Goal: Information Seeking & Learning: Learn about a topic

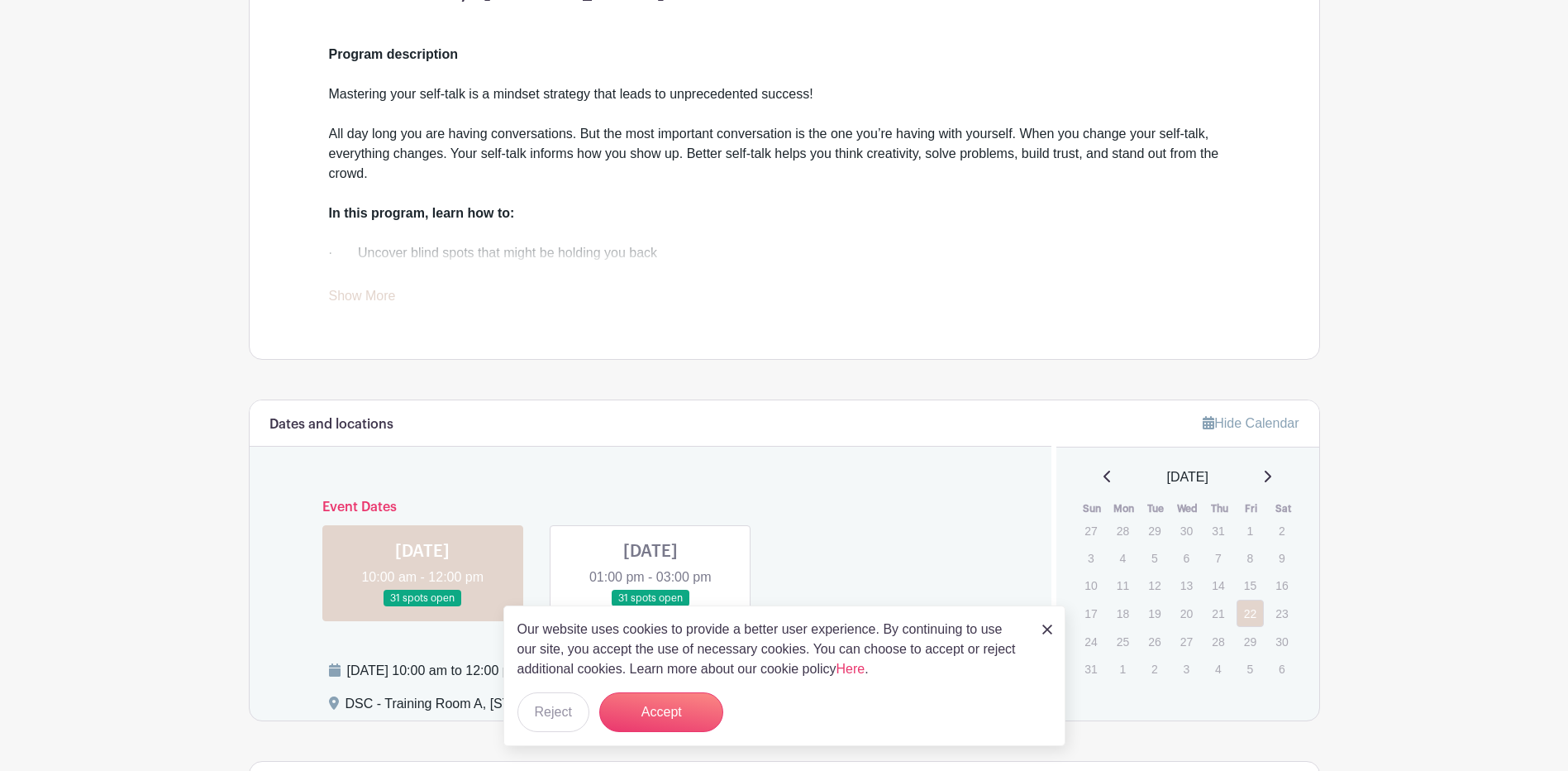
scroll to position [827, 0]
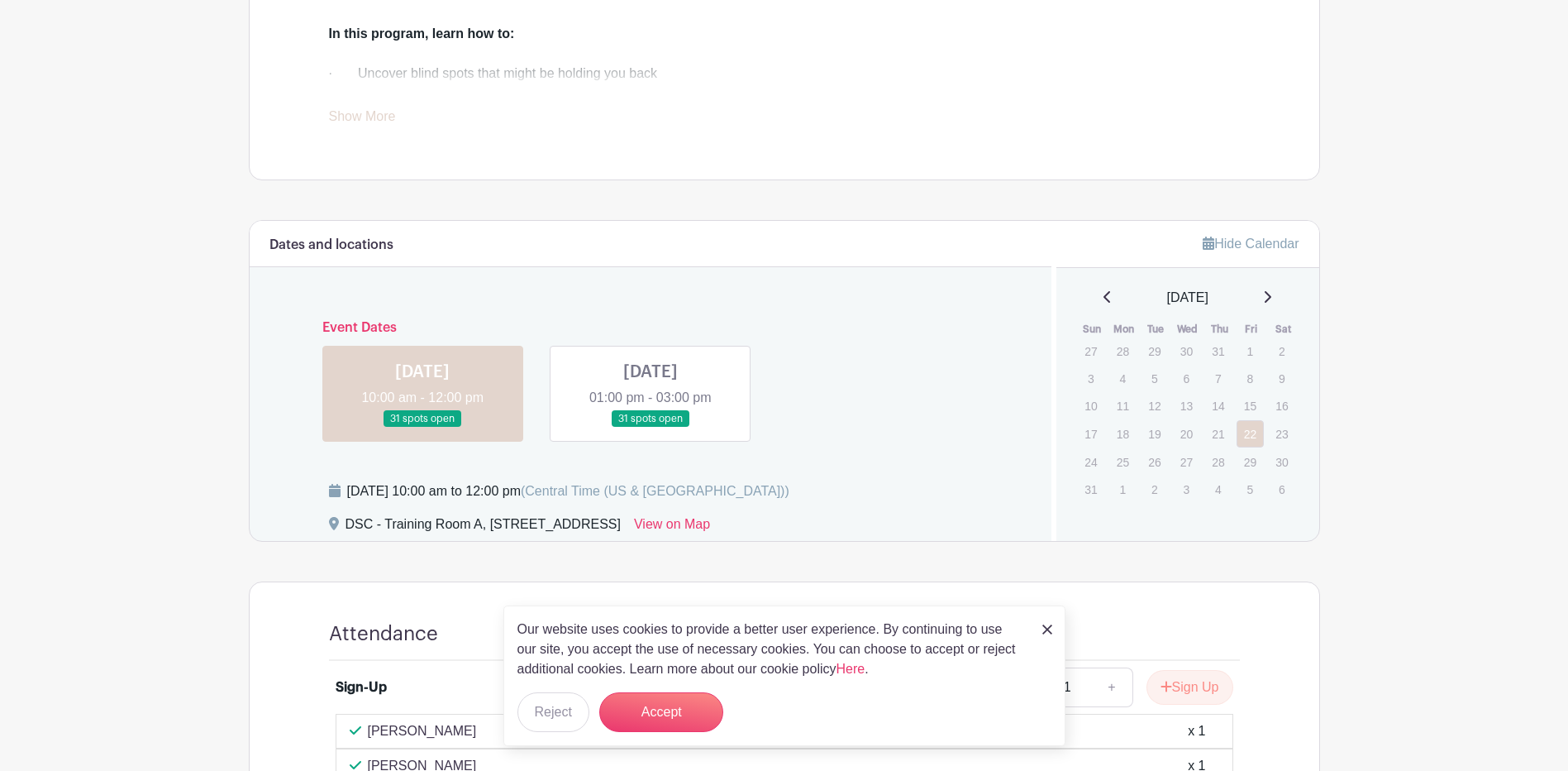
click at [650, 428] on link at bounding box center [650, 428] width 0 height 0
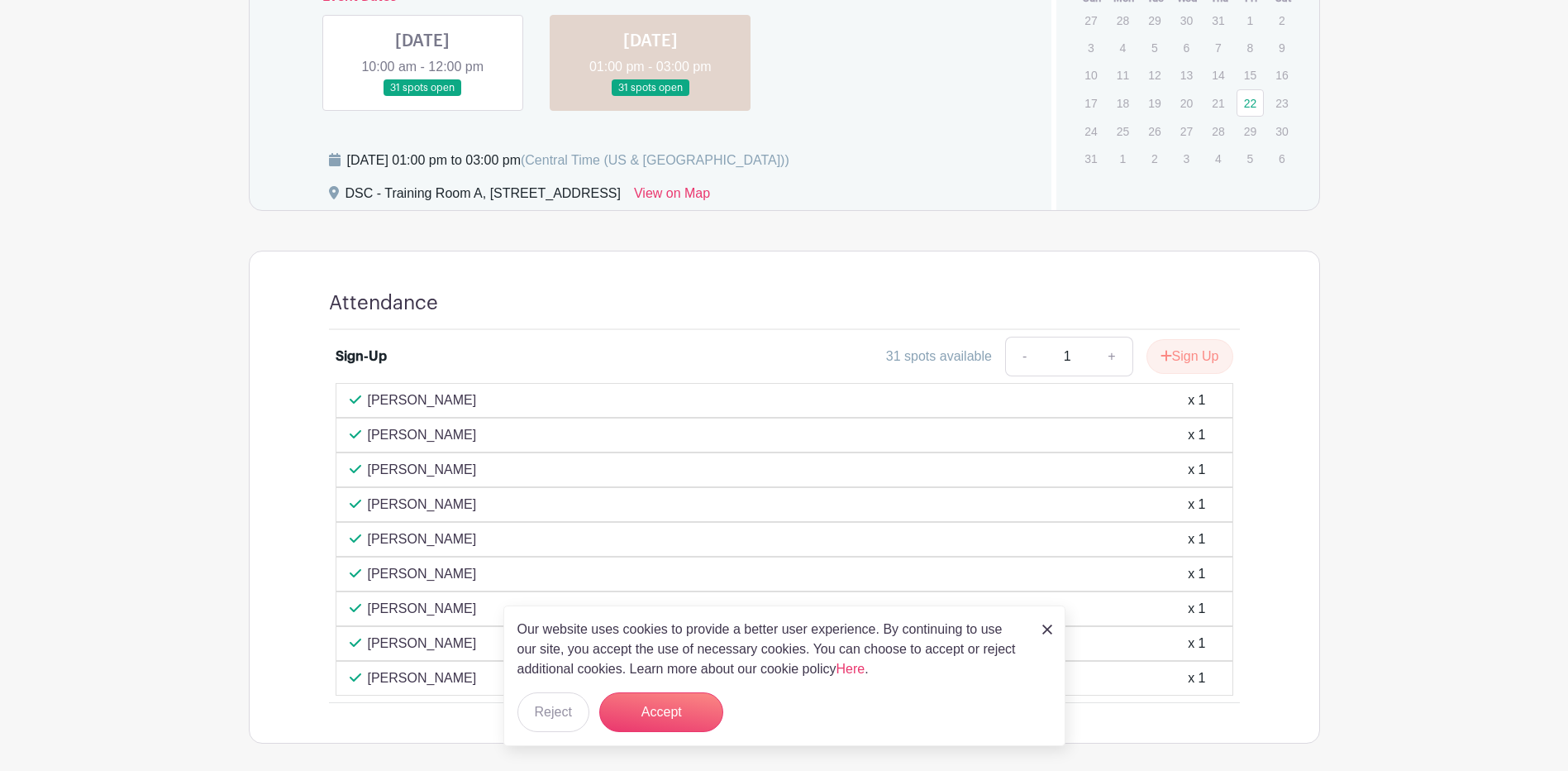
scroll to position [1234, 0]
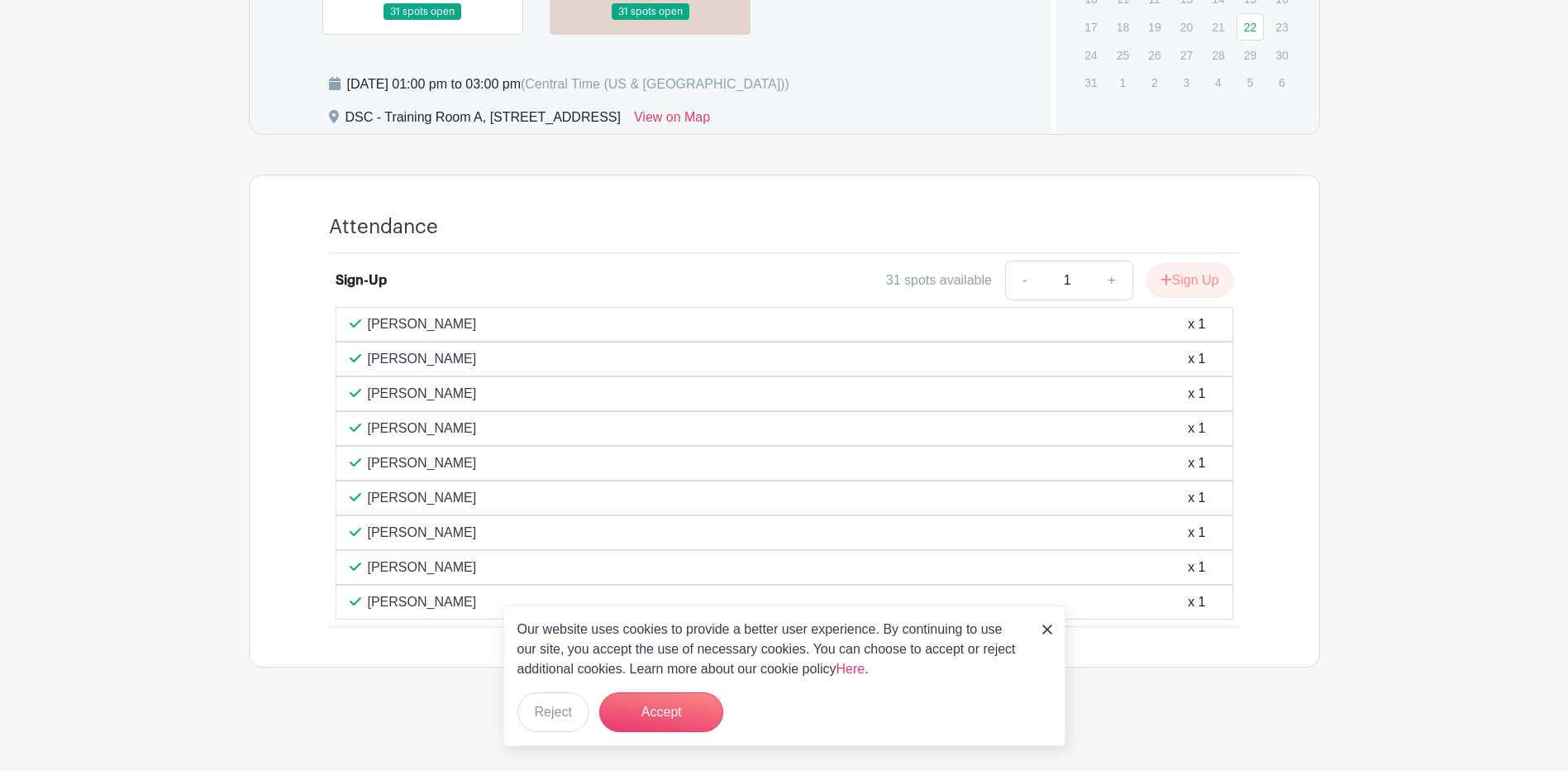
click at [422, 21] on link at bounding box center [422, 21] width 0 height 0
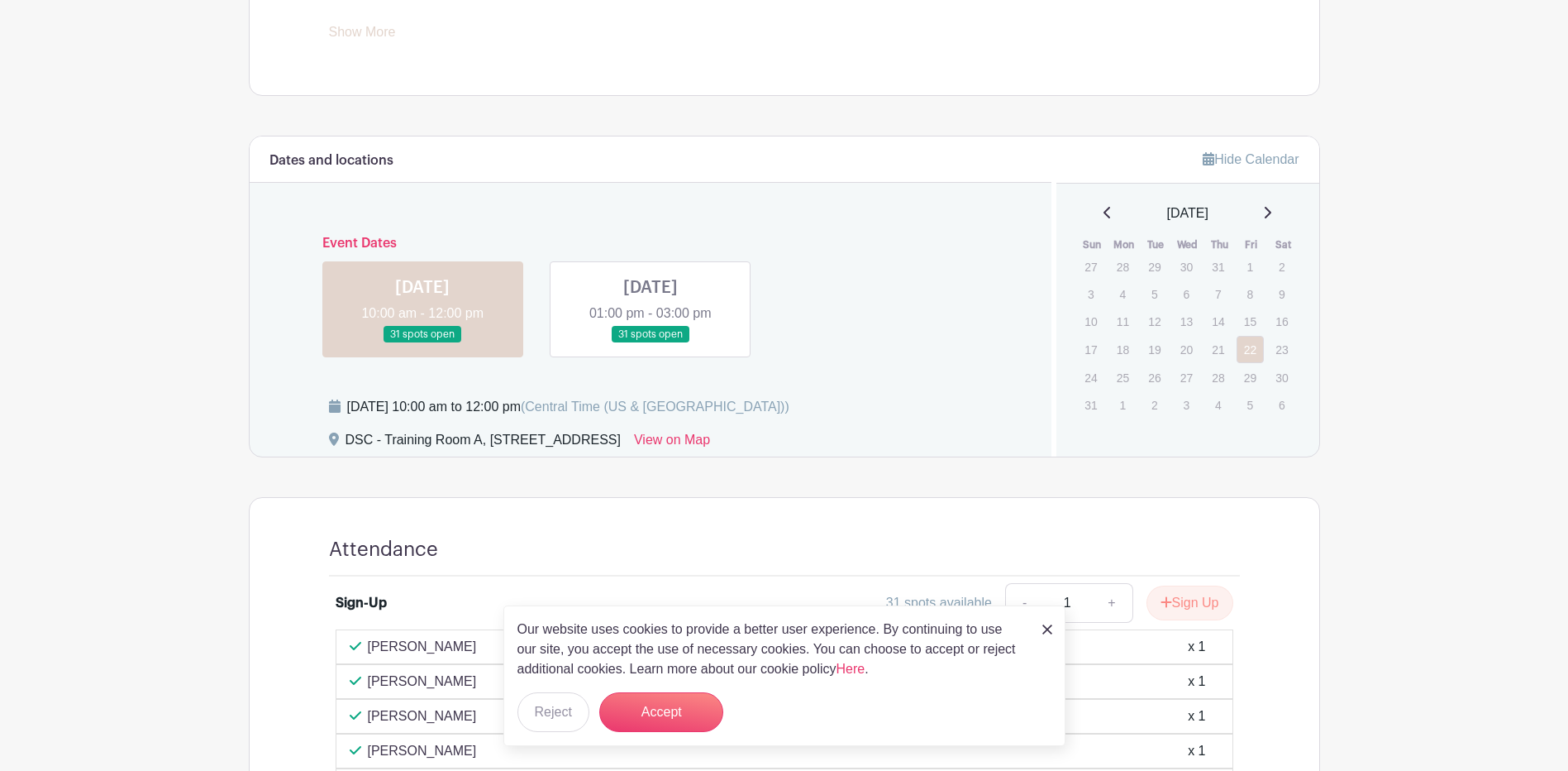
scroll to position [903, 0]
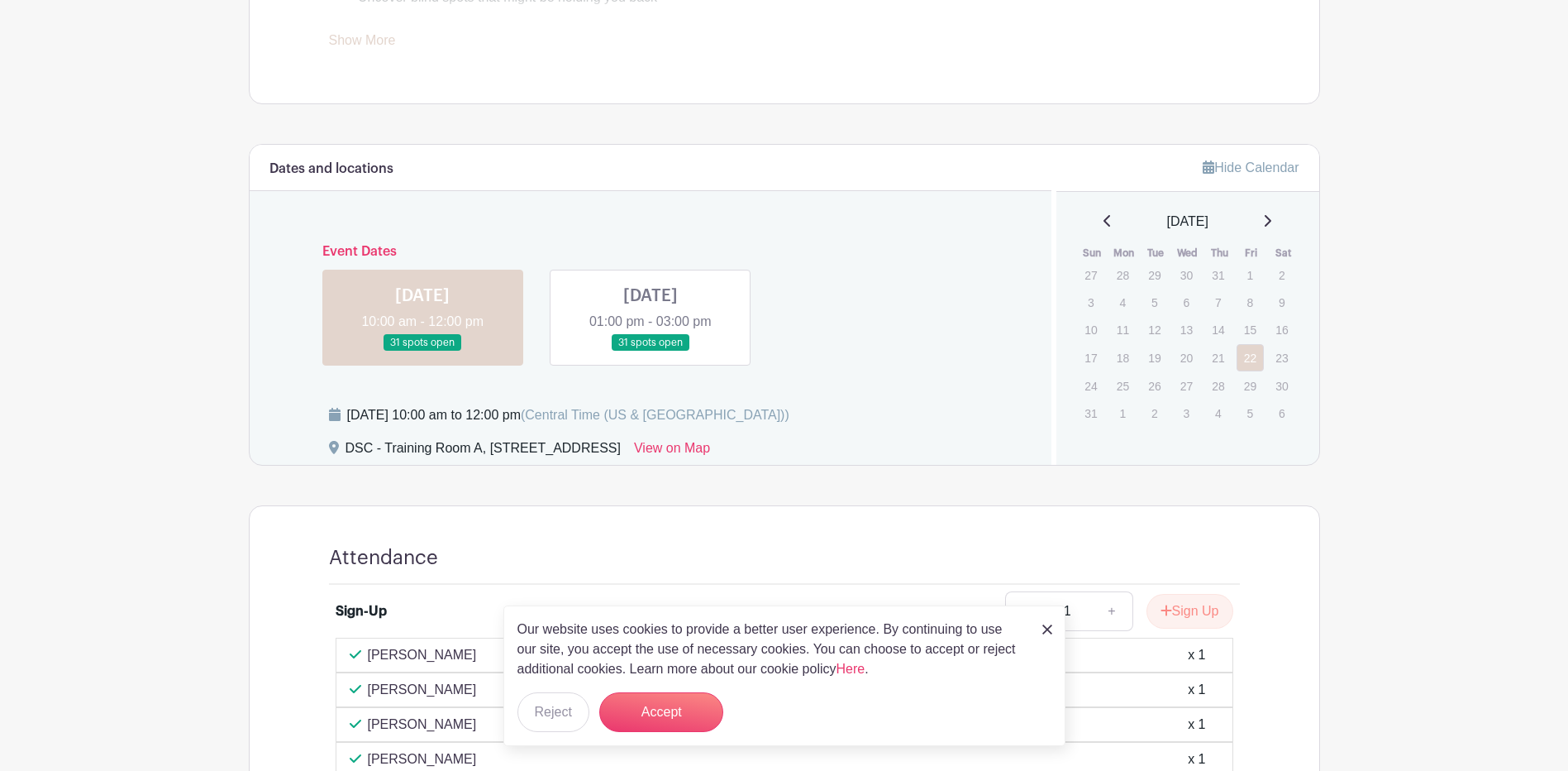
click at [650, 351] on link at bounding box center [650, 351] width 0 height 0
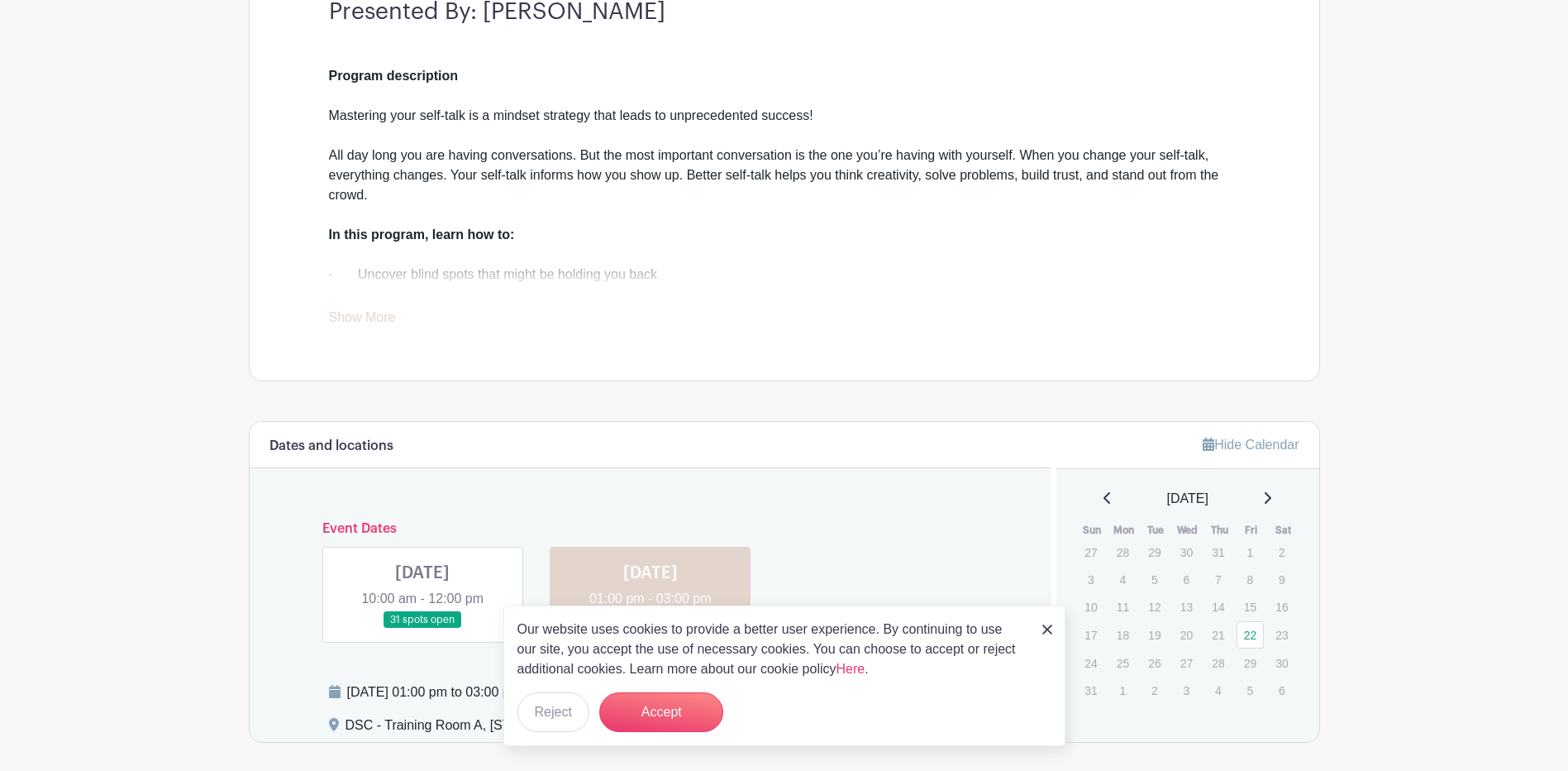
scroll to position [324, 0]
